Goal: Information Seeking & Learning: Learn about a topic

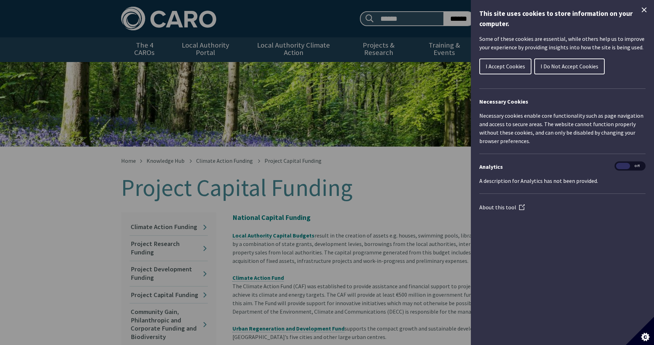
scroll to position [35, 0]
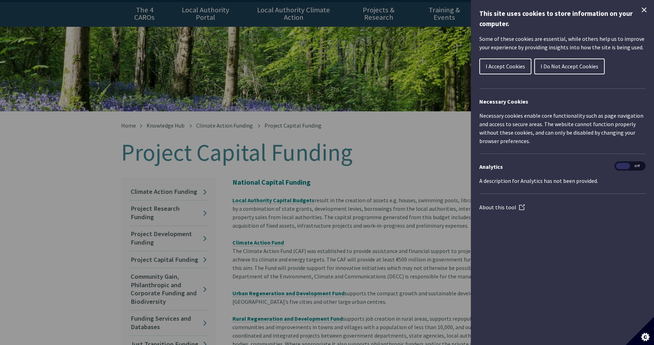
click at [518, 61] on button "I Accept Cookies" at bounding box center [505, 66] width 52 height 16
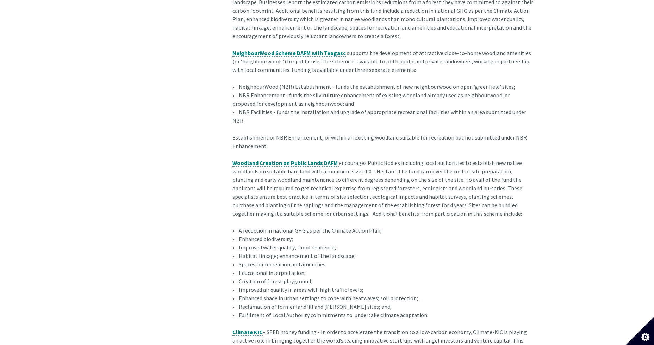
scroll to position [810, 0]
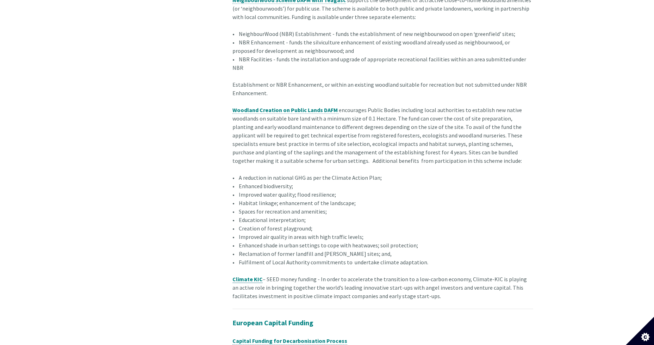
click at [239, 275] on strong "Climate KIC" at bounding box center [247, 278] width 30 height 7
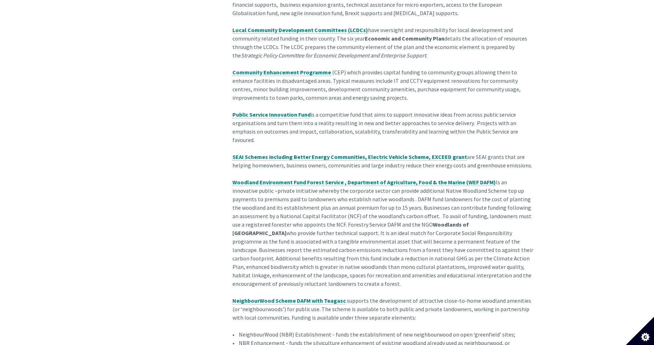
scroll to position [493, 0]
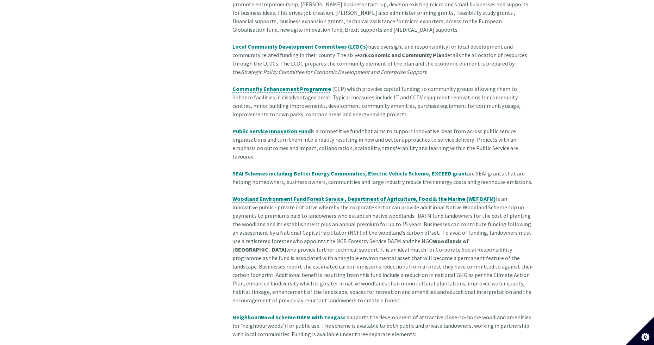
click at [275, 127] on strong "Public Service Innovation Fund" at bounding box center [271, 130] width 78 height 7
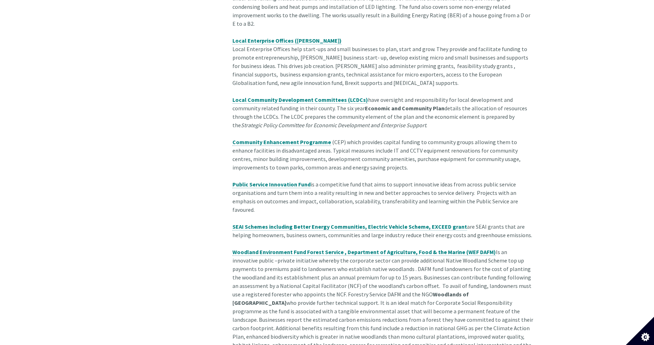
scroll to position [427, 0]
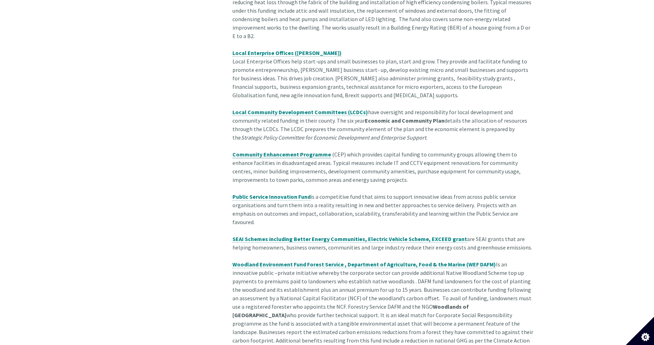
click at [259, 151] on span "Community Enhancement Programme" at bounding box center [281, 154] width 99 height 7
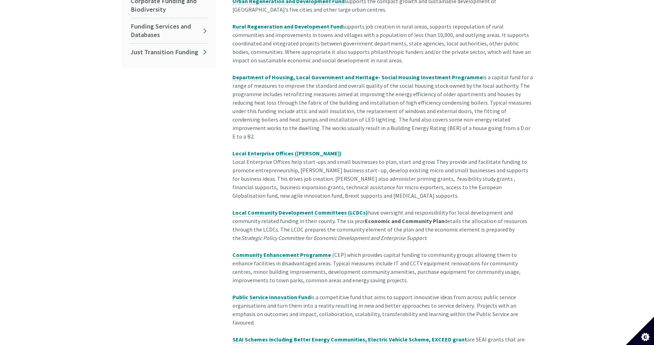
scroll to position [292, 0]
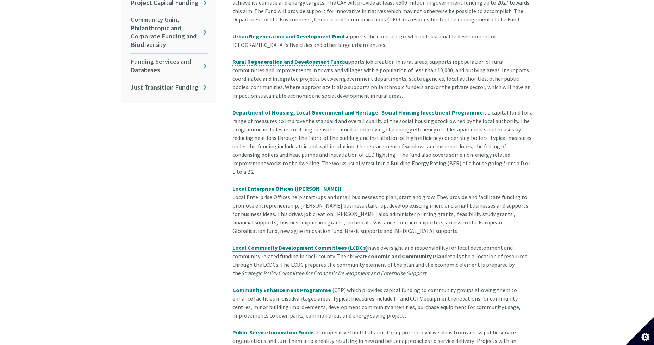
click at [256, 244] on strong "Local Community Development Committees (LCDCs)" at bounding box center [300, 247] width 136 height 7
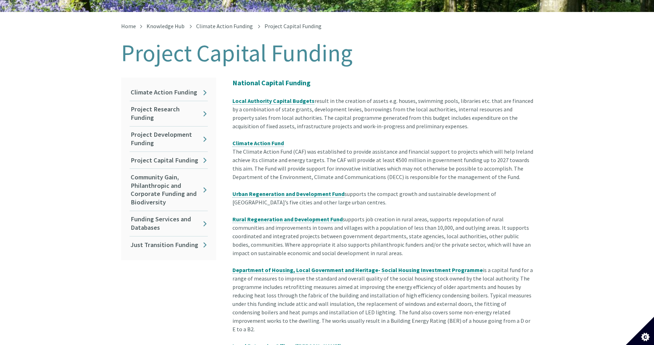
scroll to position [116, 0]
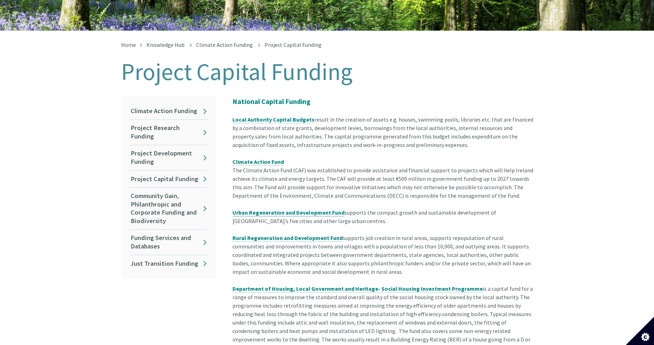
click at [289, 209] on strong "Urban Regeneration and Development Fund" at bounding box center [288, 212] width 112 height 7
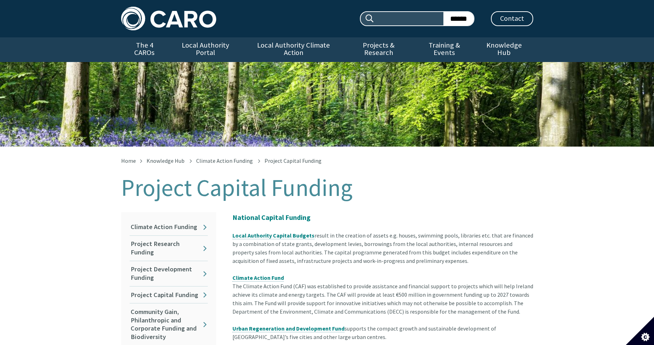
scroll to position [116, 0]
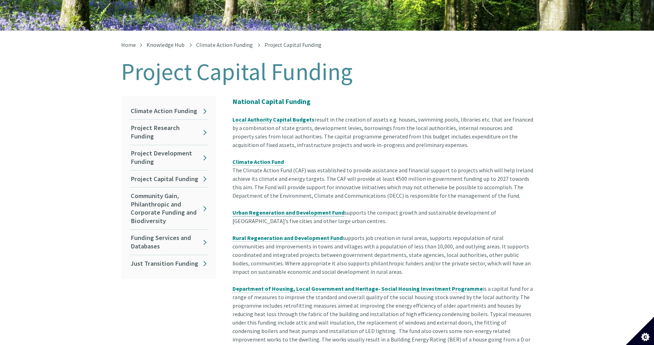
click at [295, 209] on strong "Urban Regeneration and Development Fund" at bounding box center [288, 212] width 112 height 7
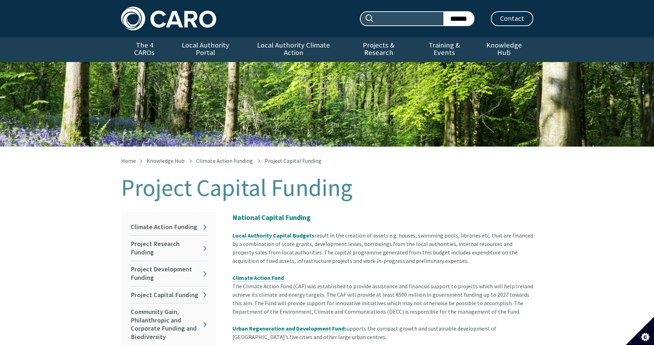
scroll to position [116, 0]
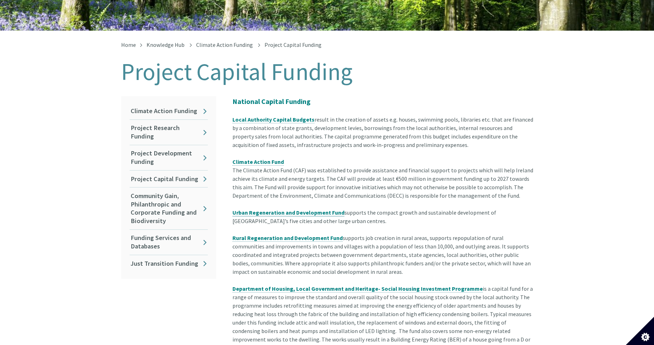
click at [274, 209] on strong "Urban Regeneration and Development Fund" at bounding box center [288, 212] width 112 height 7
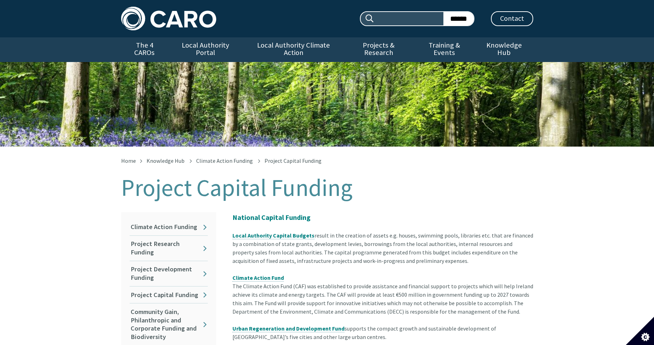
scroll to position [116, 0]
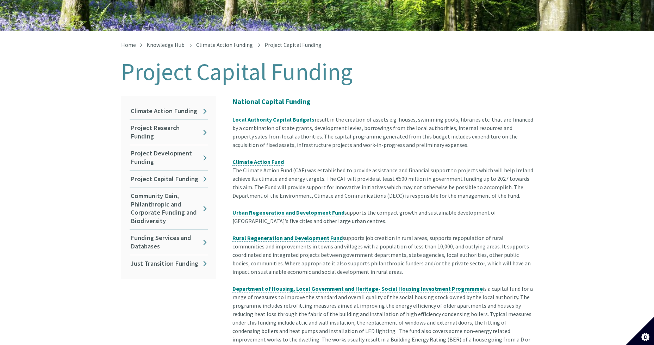
click at [247, 116] on strong "Local Authority Capital Budgets" at bounding box center [273, 119] width 82 height 7
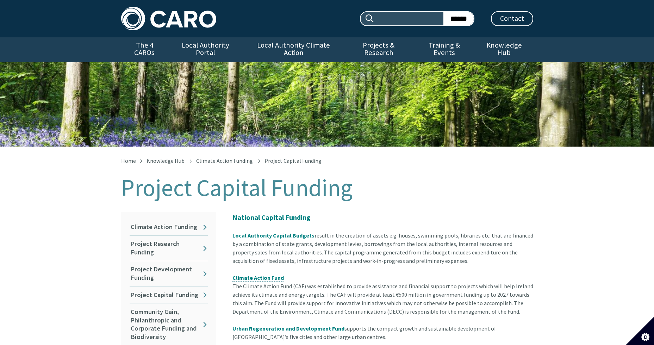
scroll to position [116, 0]
